Goal: Find specific page/section: Find specific page/section

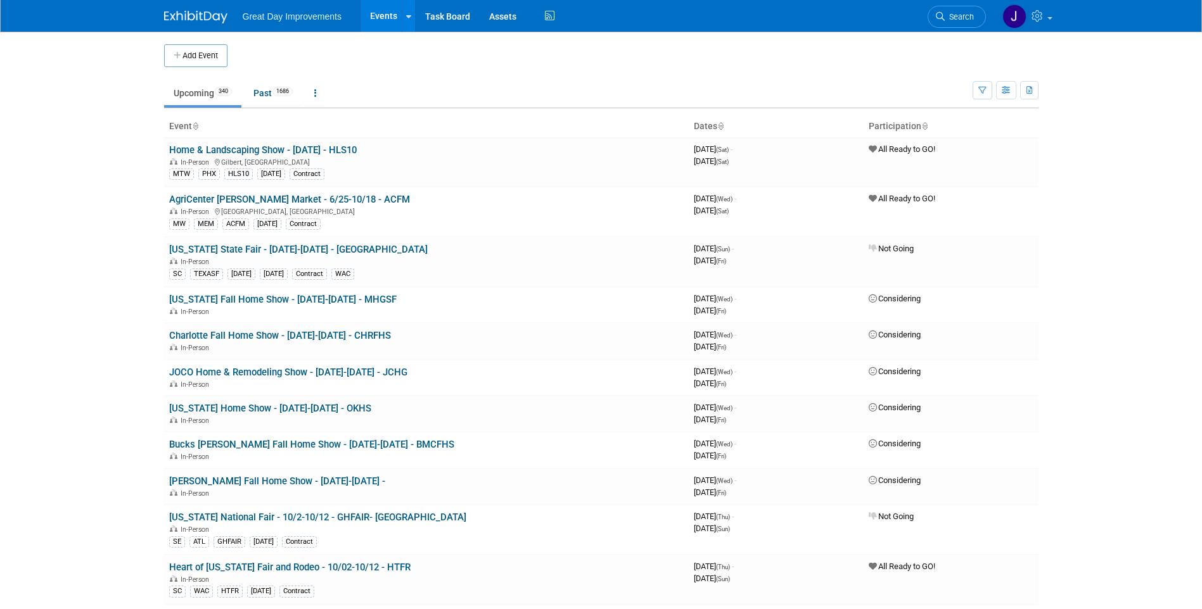
click at [949, 18] on span "Search" at bounding box center [958, 17] width 29 height 10
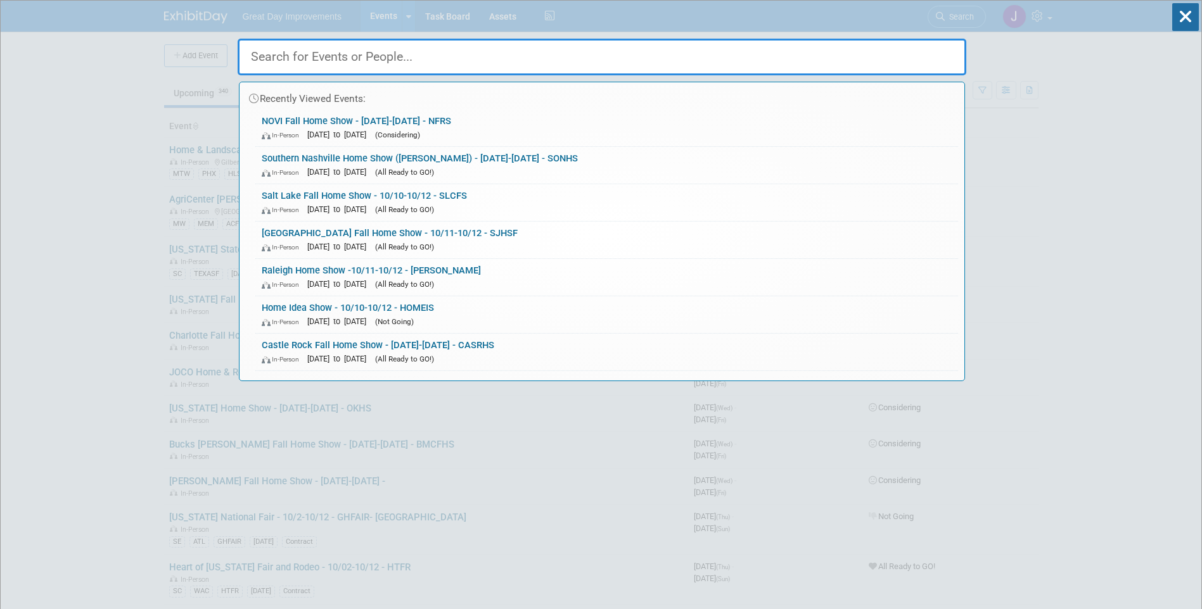
click at [376, 56] on input "text" at bounding box center [602, 57] width 728 height 37
paste input "SOUCHS"
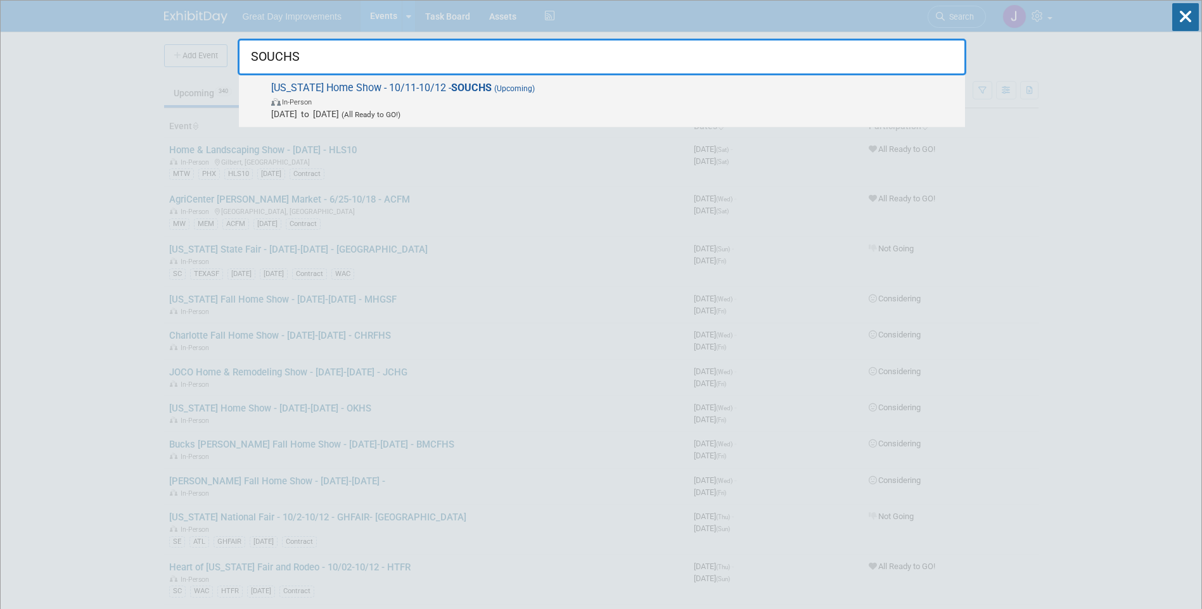
type input "SOUCHS"
click at [609, 97] on span "In-Person" at bounding box center [614, 101] width 687 height 13
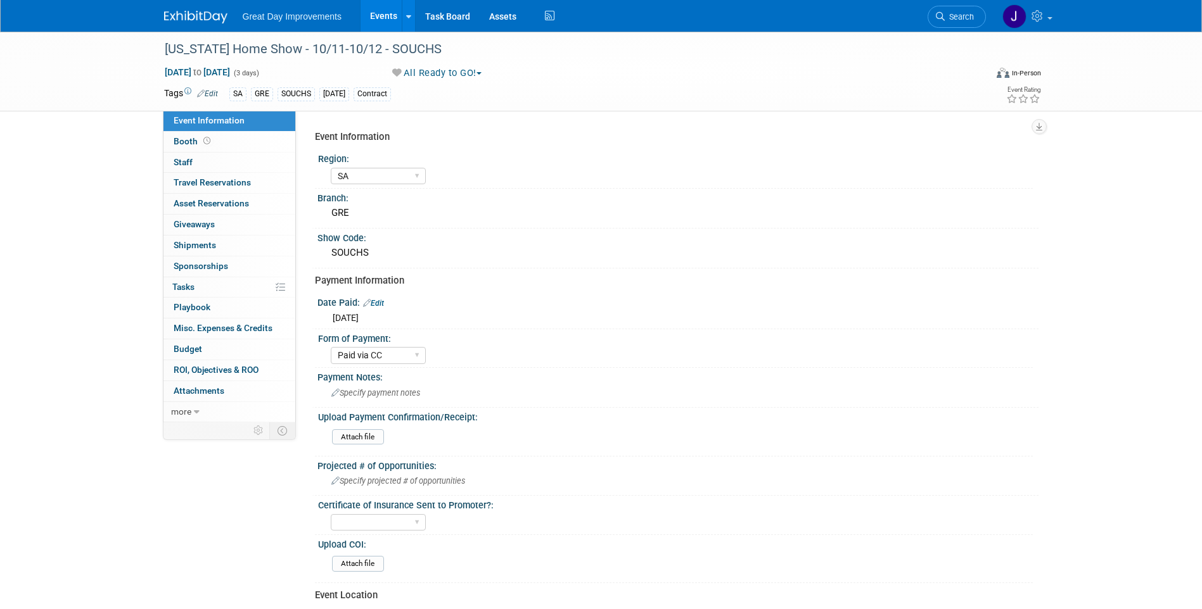
select select "SA"
select select "Paid via CC"
